Goal: Task Accomplishment & Management: Manage account settings

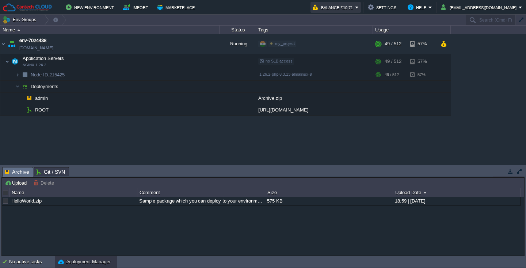
click at [344, 8] on button "Balance ₹10.71" at bounding box center [334, 7] width 42 height 9
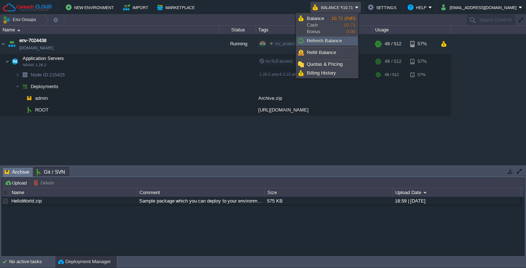
click at [326, 41] on span "Refresh Balance" at bounding box center [324, 40] width 35 height 5
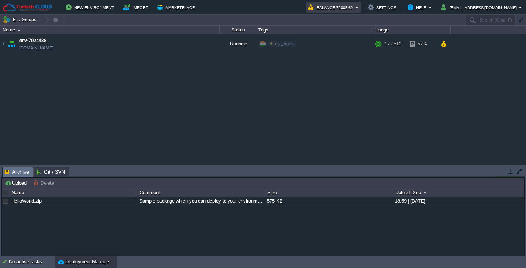
click at [358, 9] on td "Balance ₹2005.69" at bounding box center [333, 7] width 55 height 11
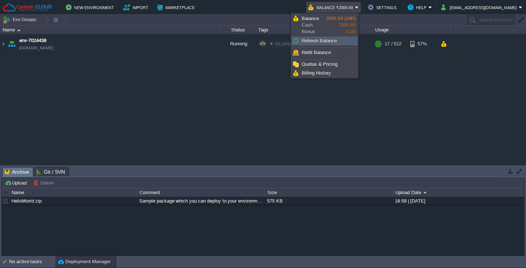
click at [313, 42] on span "Refresh Balance" at bounding box center [319, 40] width 35 height 5
click at [390, 76] on div "env-7024438 [DOMAIN_NAME] Running my_project Edit RAM 3% CPU 1% 17 / 512 57%" at bounding box center [263, 99] width 526 height 131
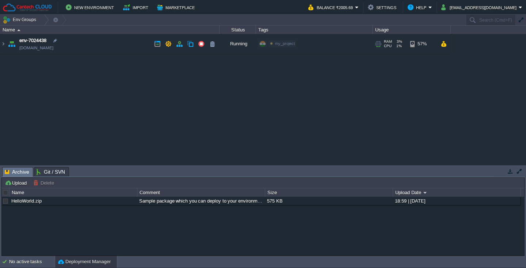
click at [386, 45] on span "CPU" at bounding box center [388, 46] width 8 height 4
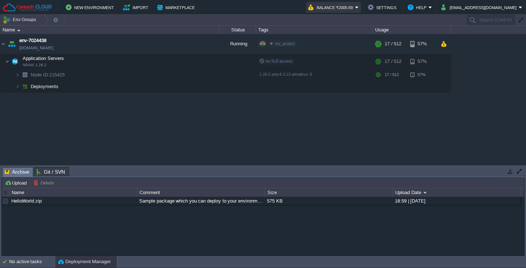
click at [351, 10] on button "Balance ₹2005.69" at bounding box center [332, 7] width 47 height 9
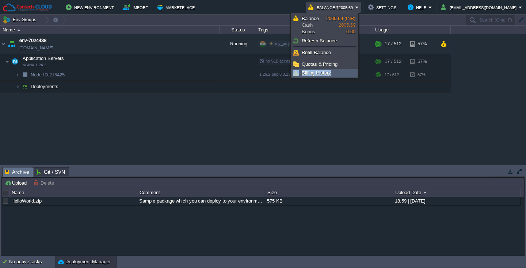
click at [311, 75] on span "Billing History" at bounding box center [316, 72] width 29 height 5
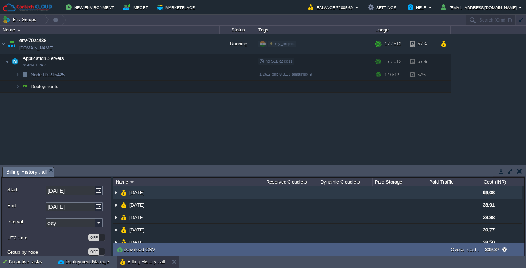
click at [115, 195] on img at bounding box center [116, 192] width 6 height 12
click at [116, 194] on img at bounding box center [116, 192] width 6 height 12
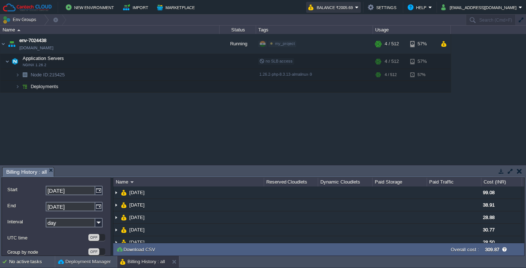
click at [351, 7] on button "Balance ₹2005.69" at bounding box center [332, 7] width 47 height 9
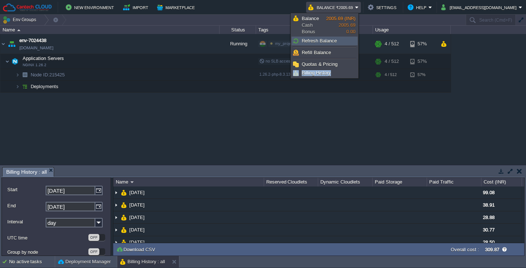
click at [326, 40] on span "Refresh Balance" at bounding box center [319, 40] width 35 height 5
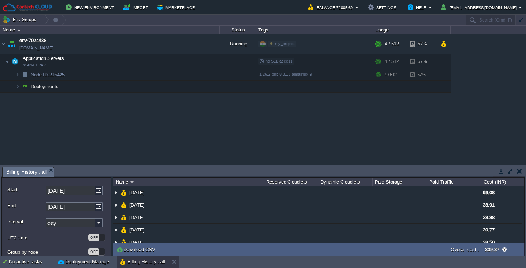
click at [417, 108] on div "env-7024438 [DOMAIN_NAME] Running my_project Edit RAM 1% CPU 1% 4 / 512 57% App…" at bounding box center [263, 99] width 526 height 131
